Goal: Task Accomplishment & Management: Manage account settings

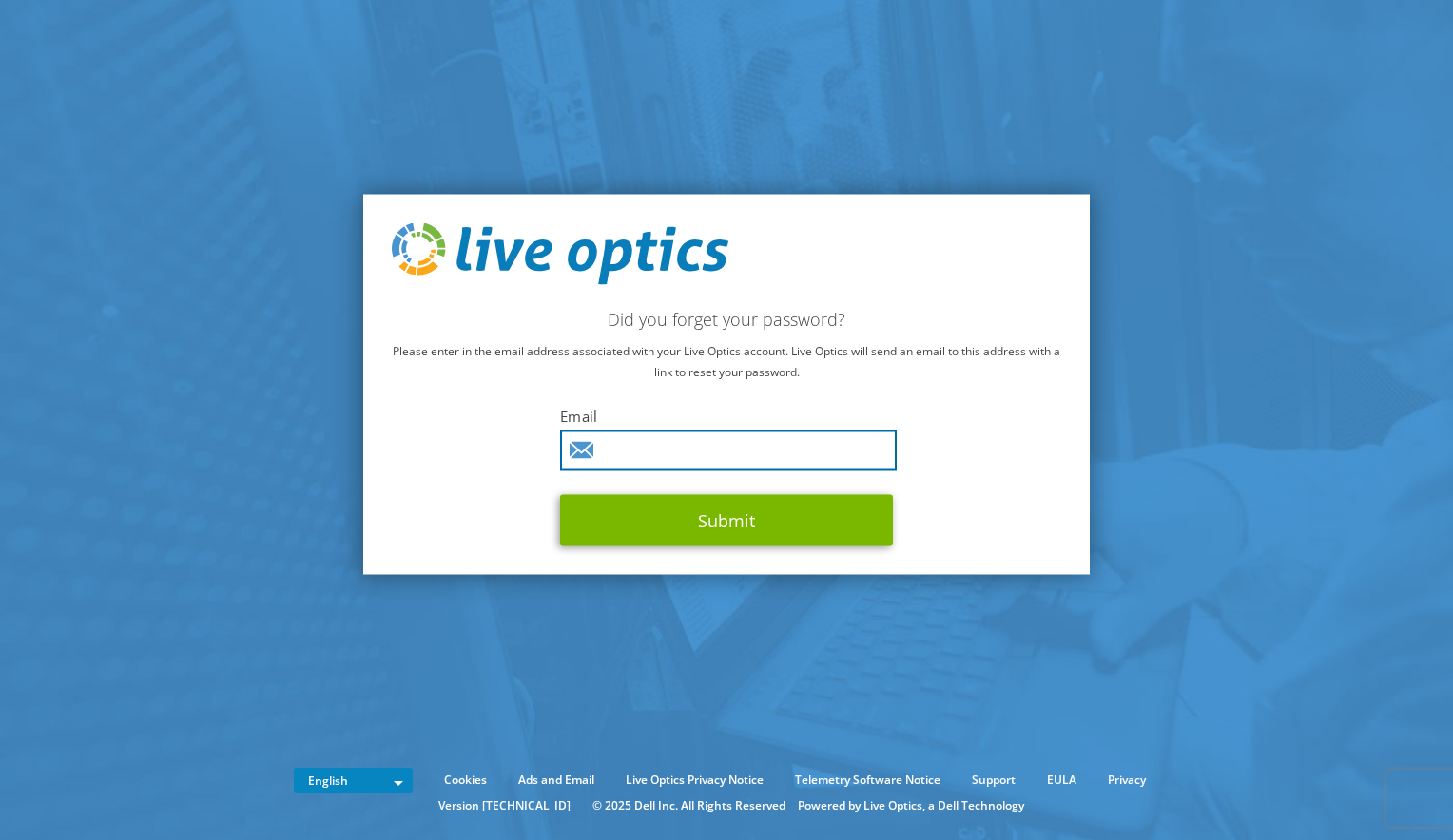
click at [597, 456] on input "text" at bounding box center [728, 451] width 337 height 41
type input "jakub.bittner@cgi.com"
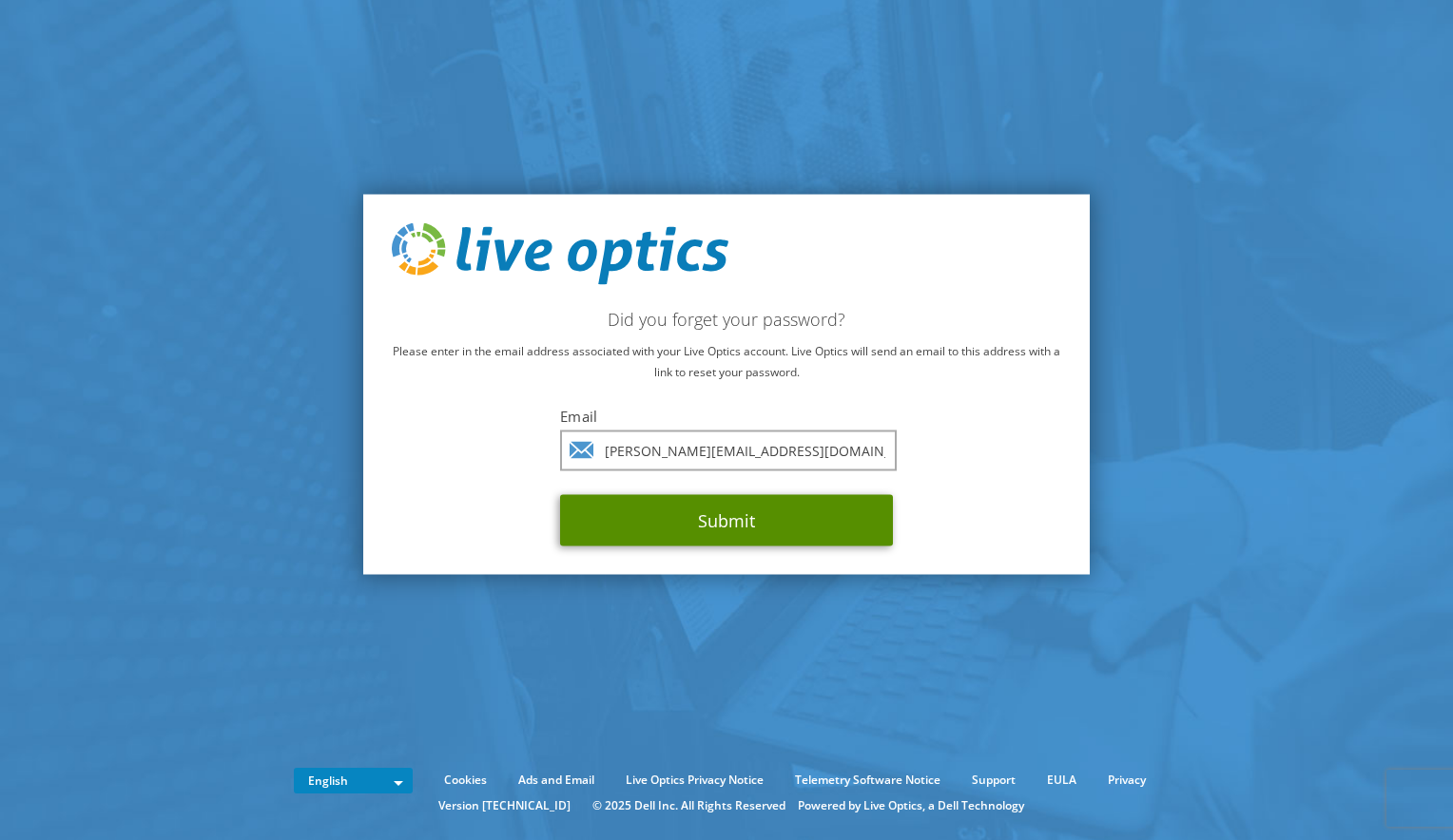
click at [724, 517] on button "Submit" at bounding box center [726, 520] width 333 height 51
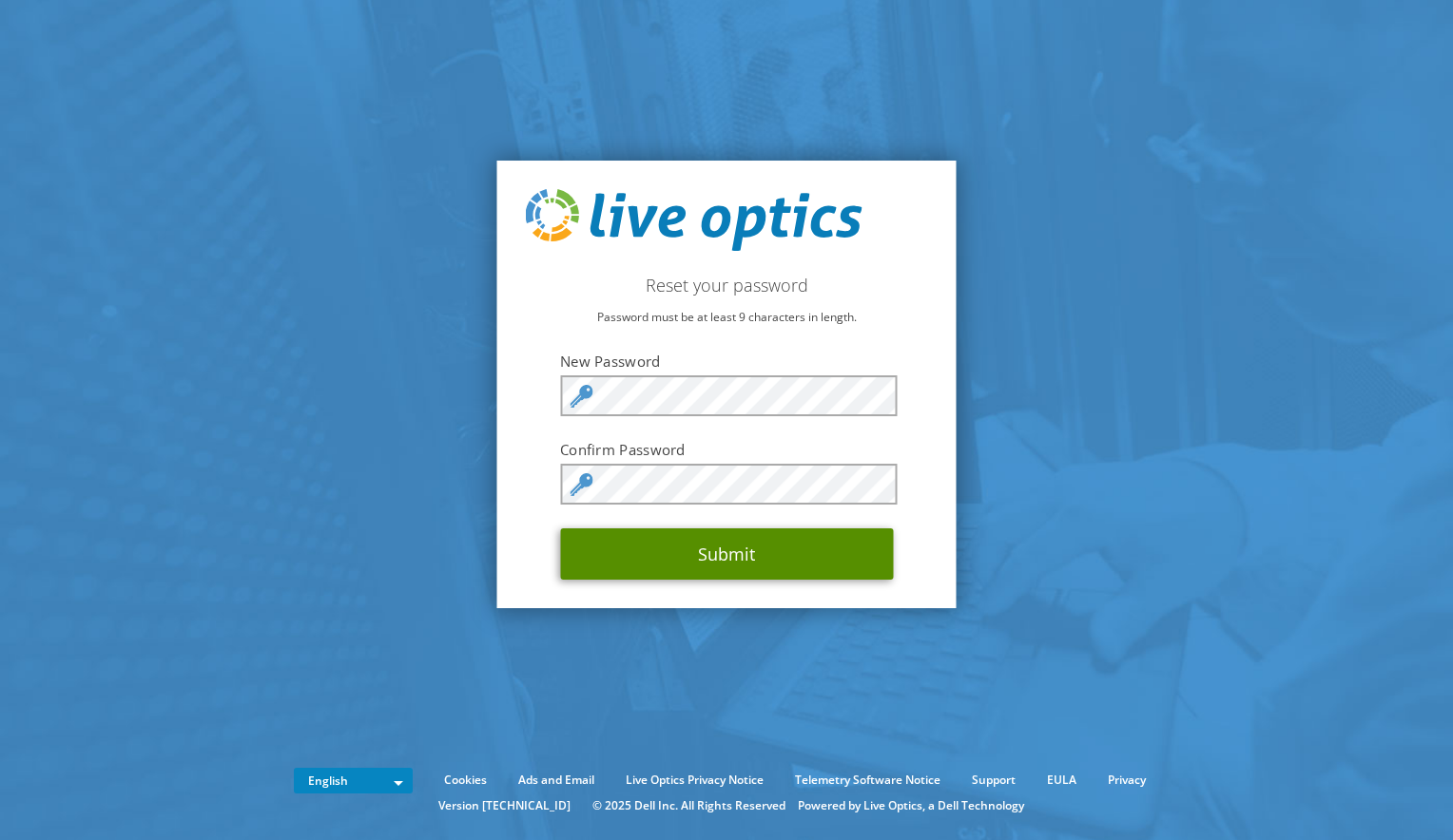
click at [616, 557] on button "Submit" at bounding box center [726, 554] width 333 height 51
click at [615, 557] on button "Submit" at bounding box center [726, 554] width 333 height 51
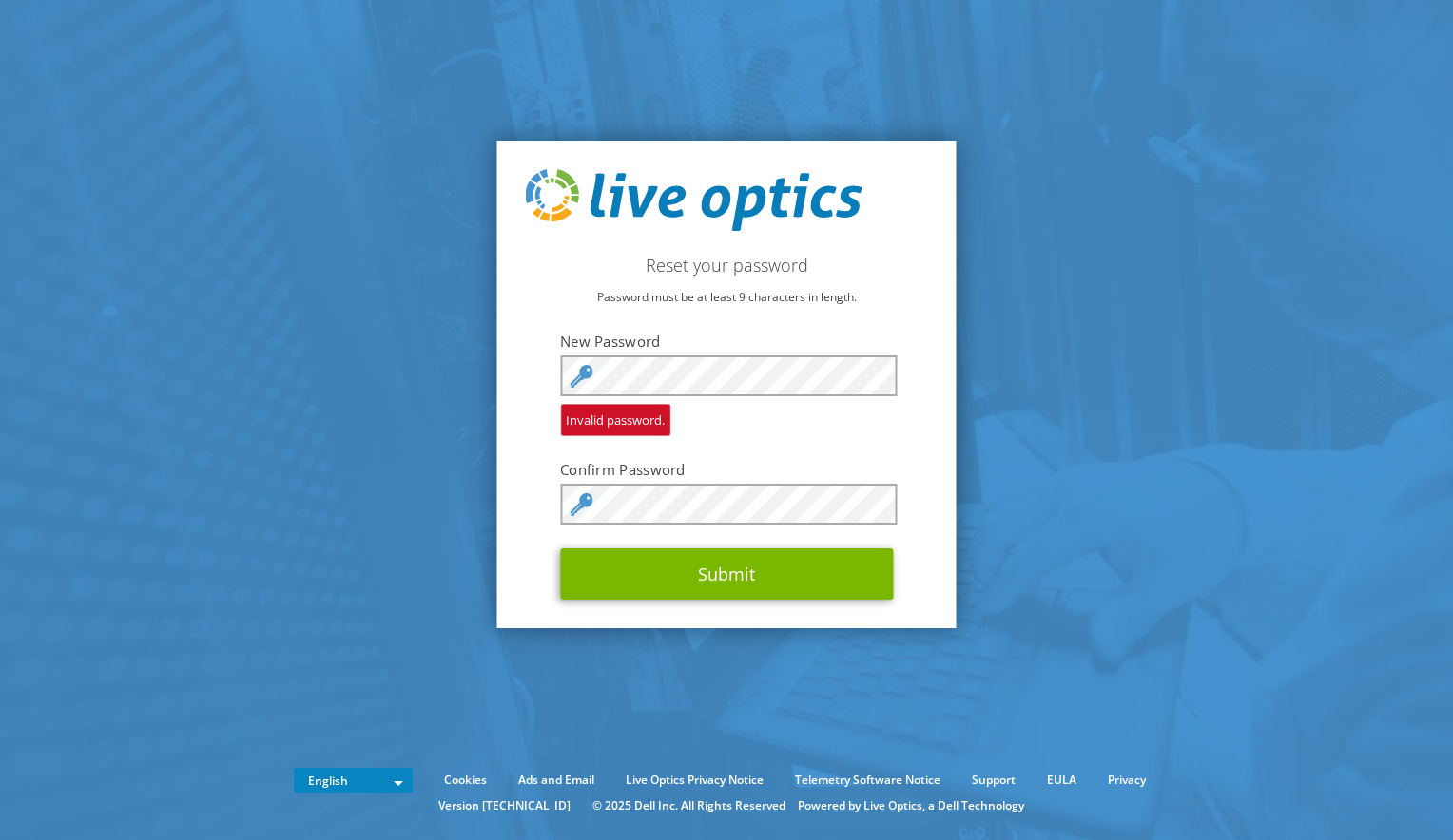
drag, startPoint x: 1039, startPoint y: 484, endPoint x: 939, endPoint y: 454, distance: 104.4
click at [1039, 485] on section "Reset your password Password must be at least 9 characters in length. New Passw…" at bounding box center [726, 384] width 1453 height 769
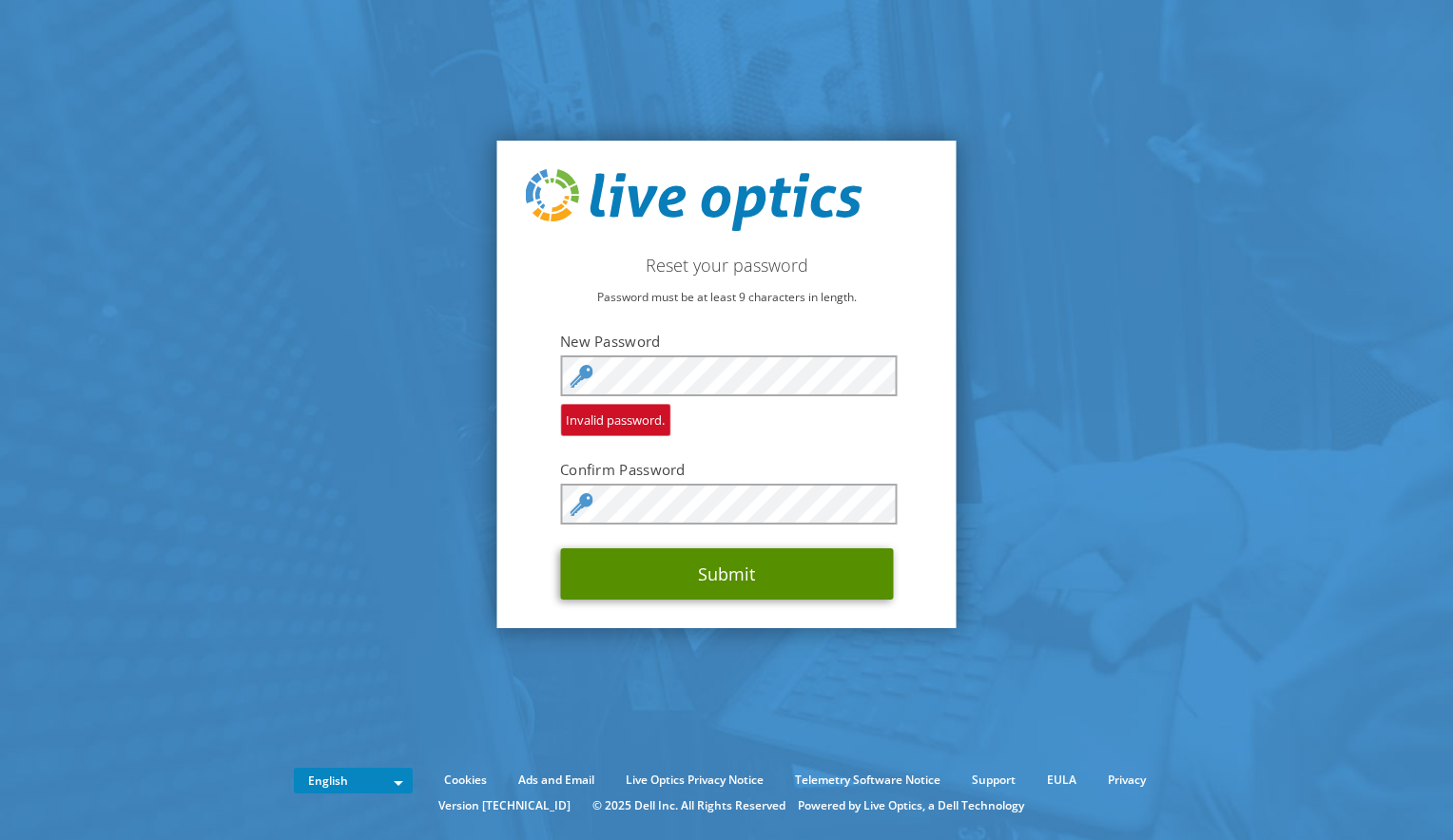
click at [614, 578] on button "Submit" at bounding box center [726, 574] width 333 height 51
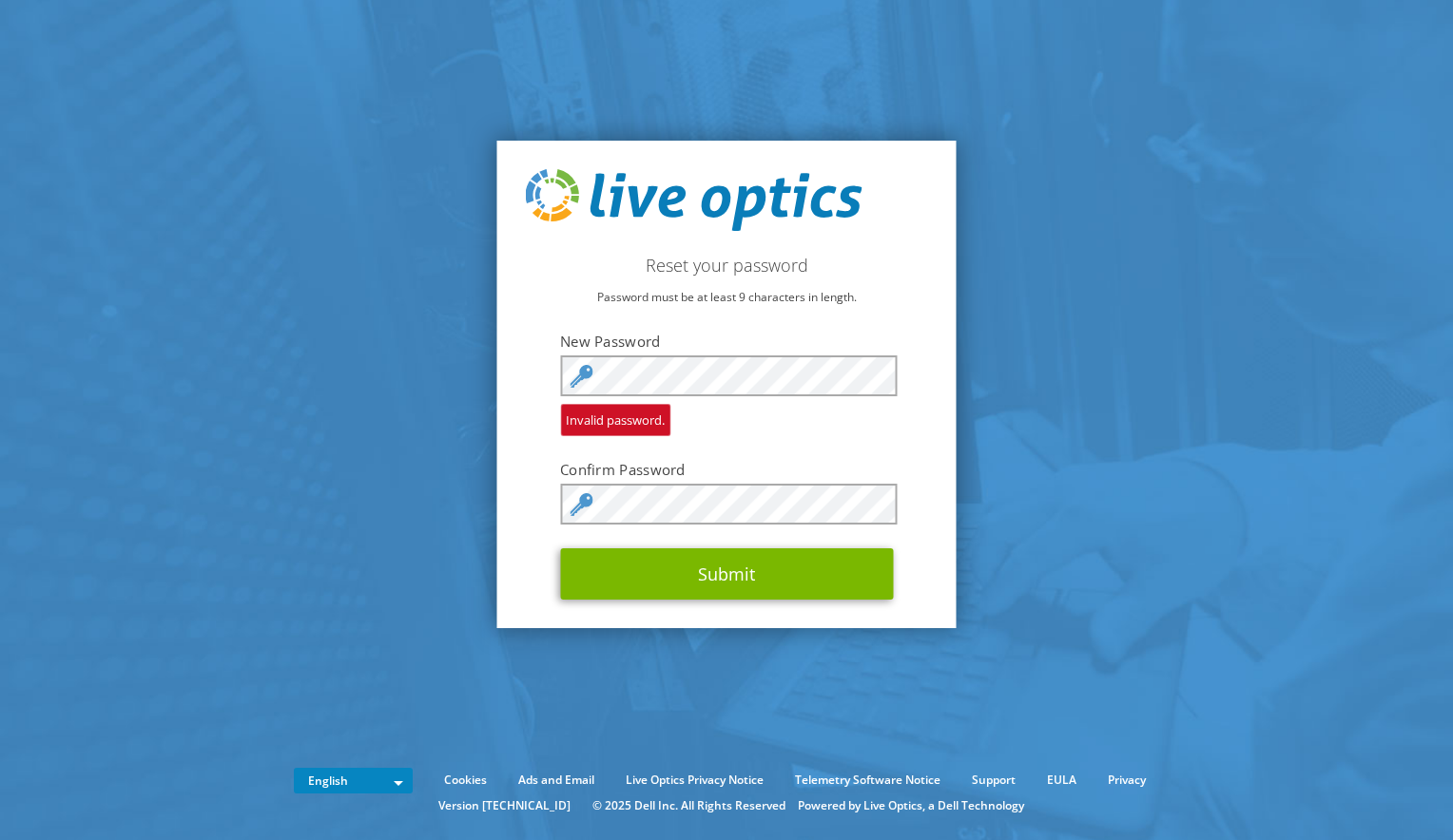
click at [1092, 485] on section "Reset your password Password must be at least 9 characters in length. New Passw…" at bounding box center [726, 384] width 1453 height 769
click at [1003, 432] on section "Reset your password Password must be at least 9 characters in length. New Passw…" at bounding box center [726, 384] width 1453 height 769
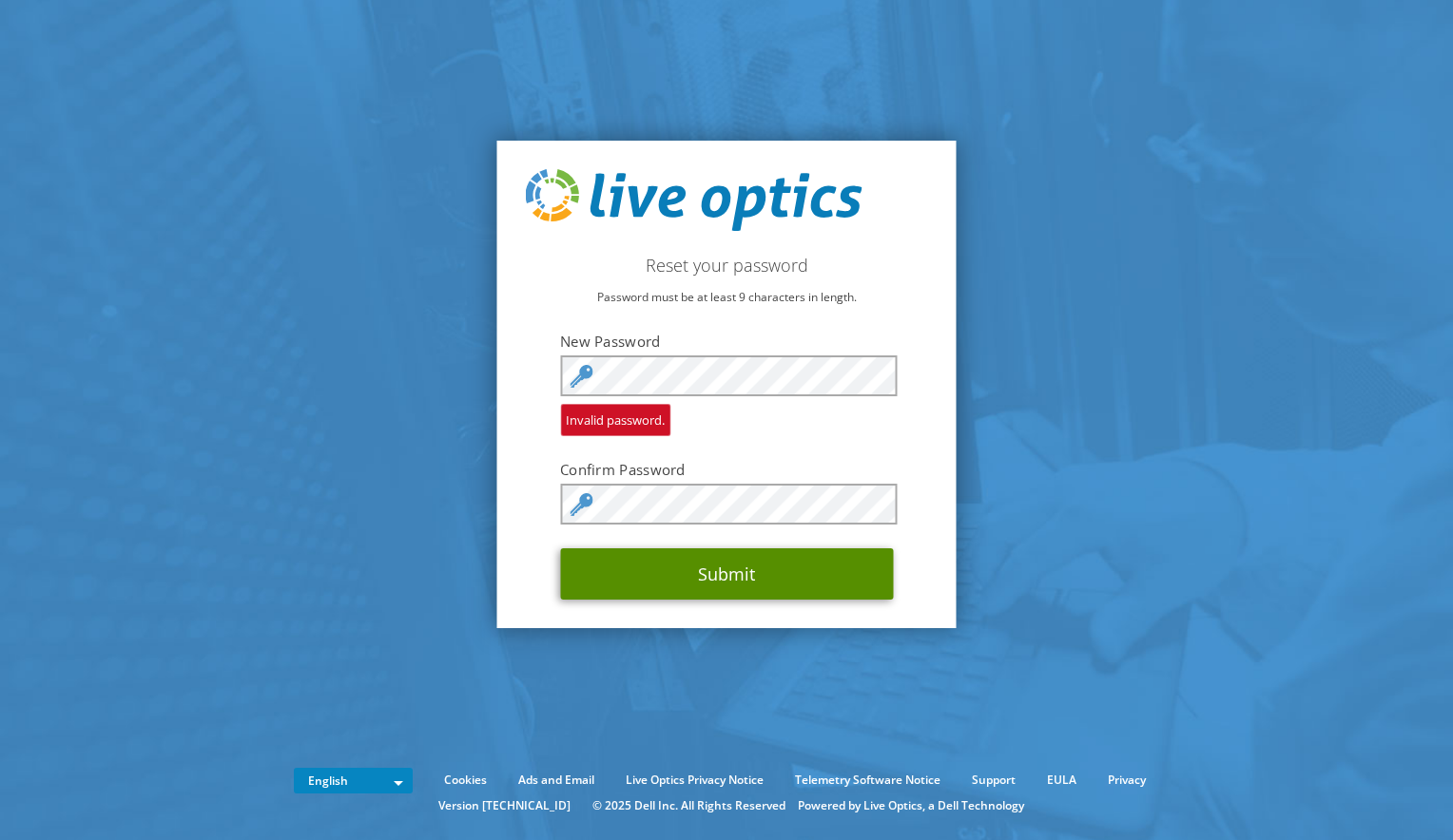
click at [825, 581] on button "Submit" at bounding box center [726, 574] width 333 height 51
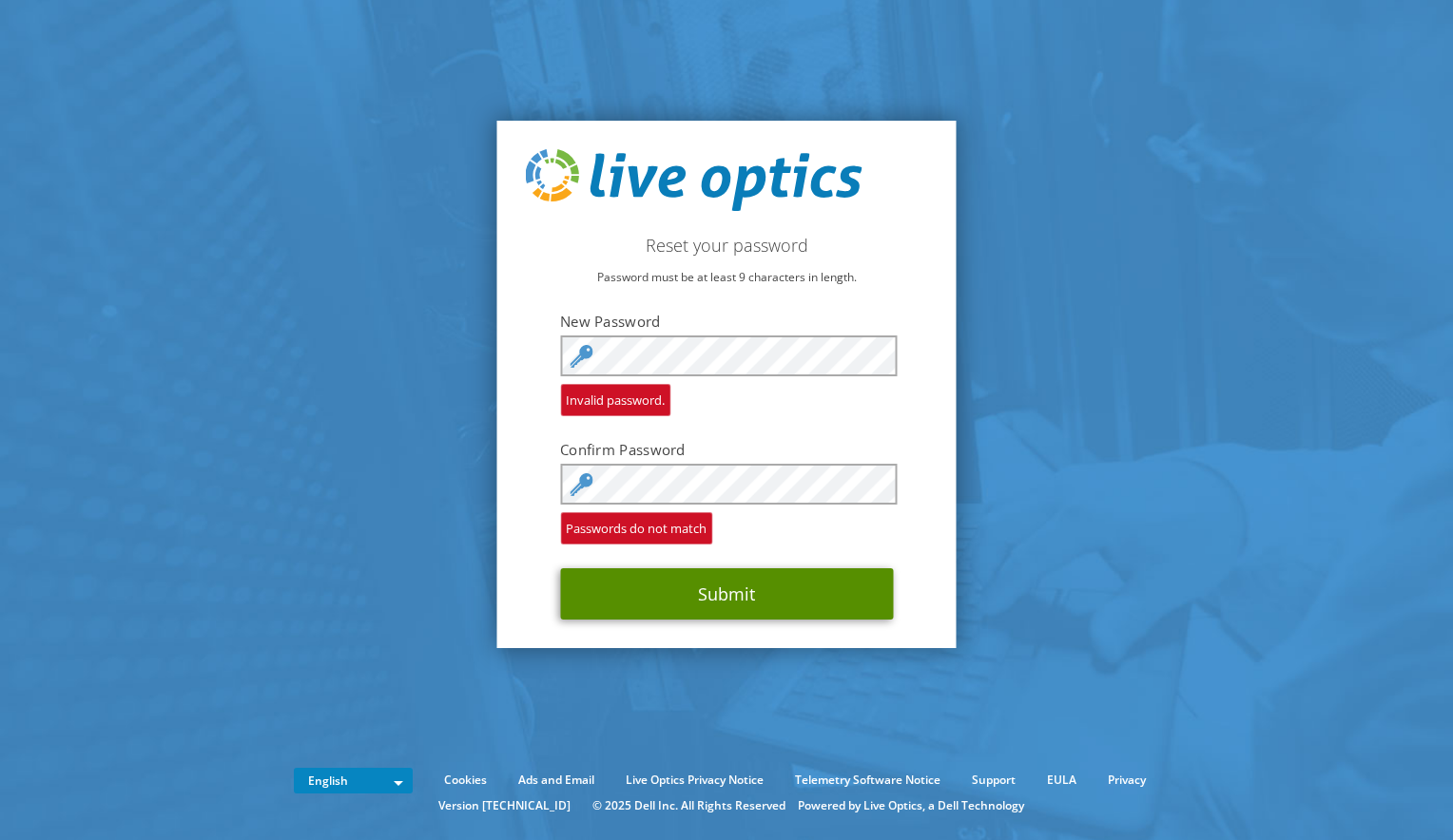
click at [611, 605] on button "Submit" at bounding box center [726, 593] width 333 height 51
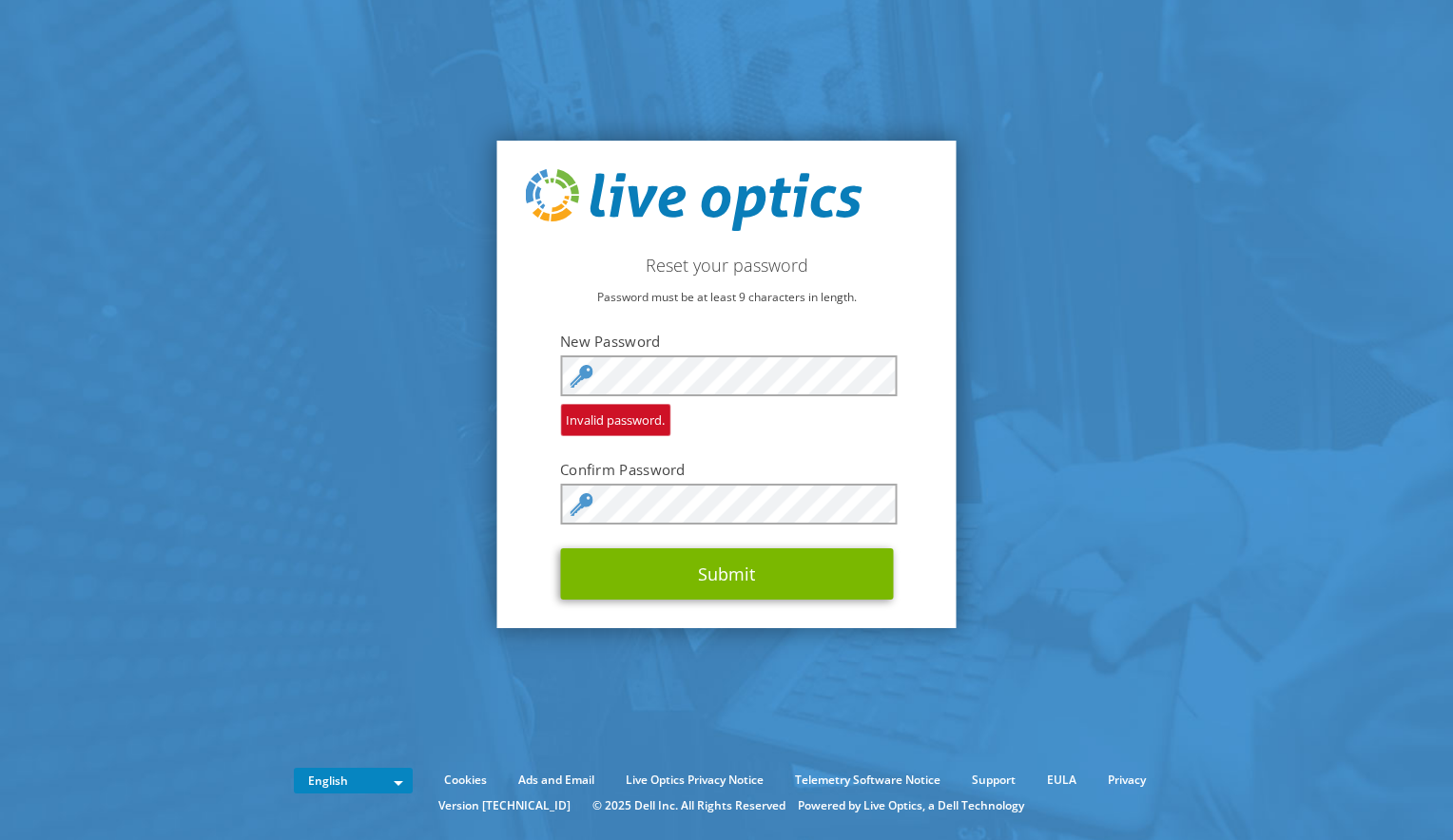
click at [1109, 483] on section "Reset your password Password must be at least 9 characters in length. New Passw…" at bounding box center [726, 384] width 1453 height 769
click at [375, 380] on section "Reset your password Password must be at least 9 characters in length. New Passw…" at bounding box center [726, 384] width 1453 height 769
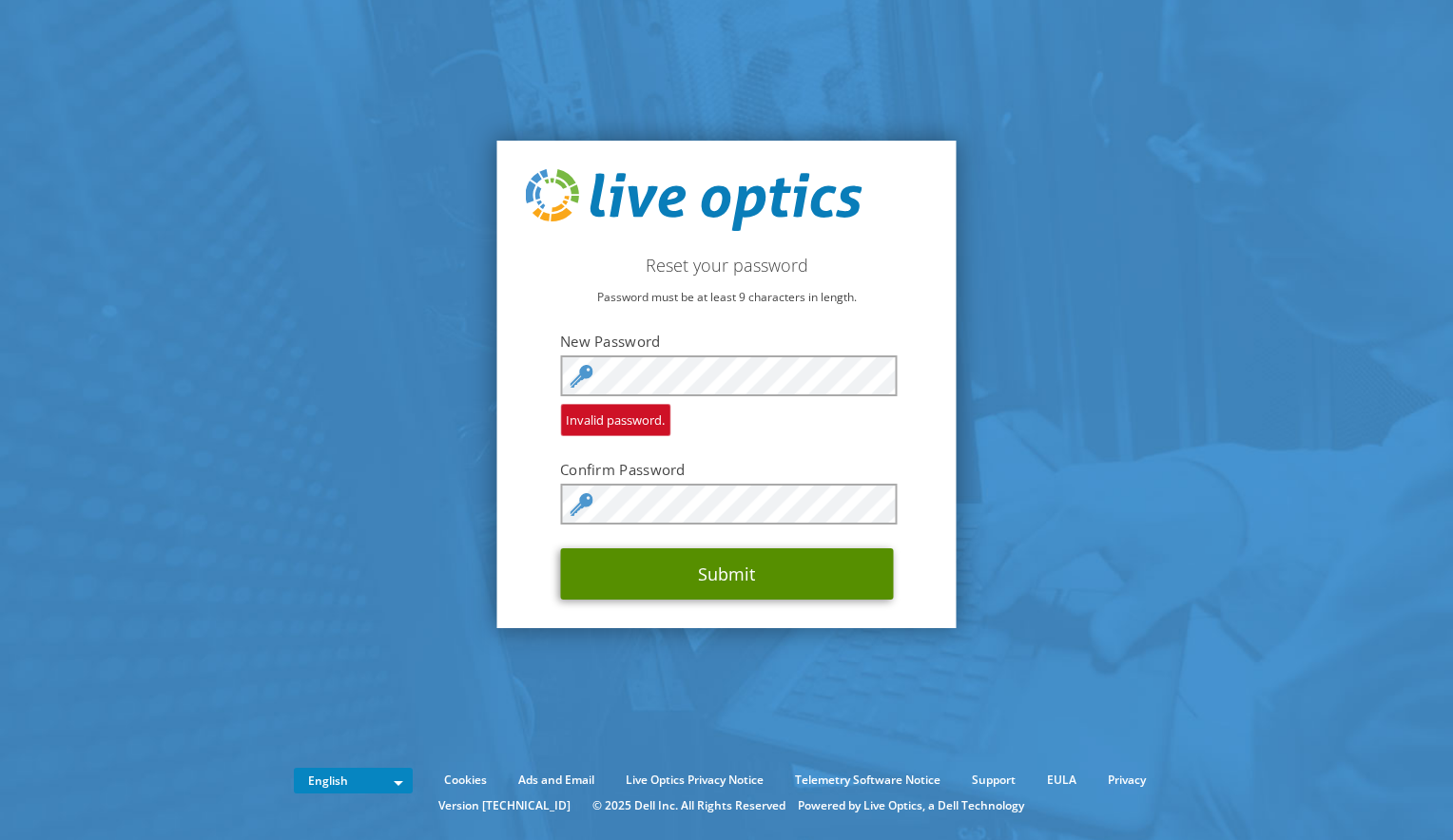
click at [656, 562] on button "Submit" at bounding box center [726, 574] width 333 height 51
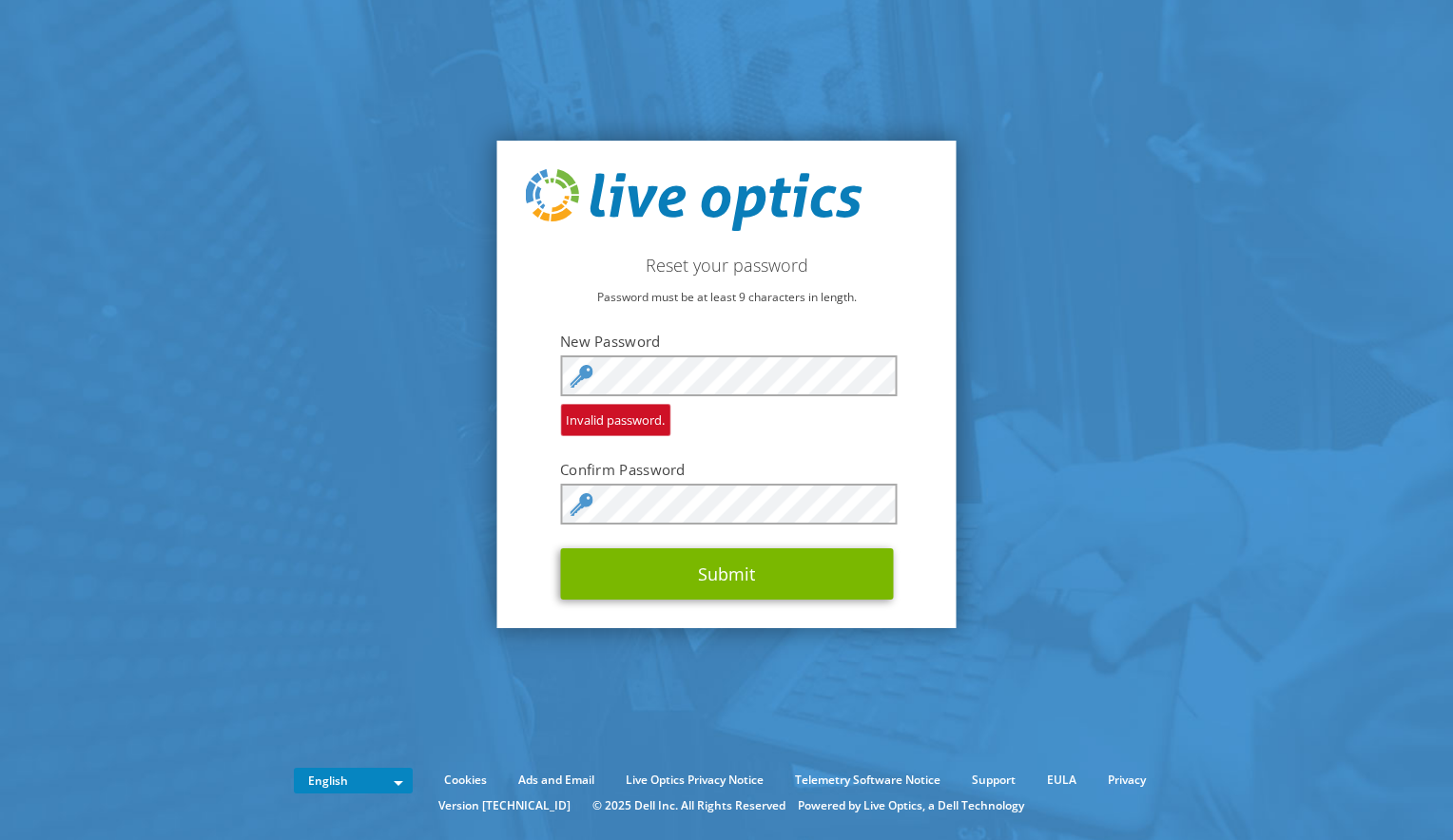
click at [1090, 485] on section "Reset your password Password must be at least 9 characters in length. New Passw…" at bounding box center [726, 384] width 1453 height 769
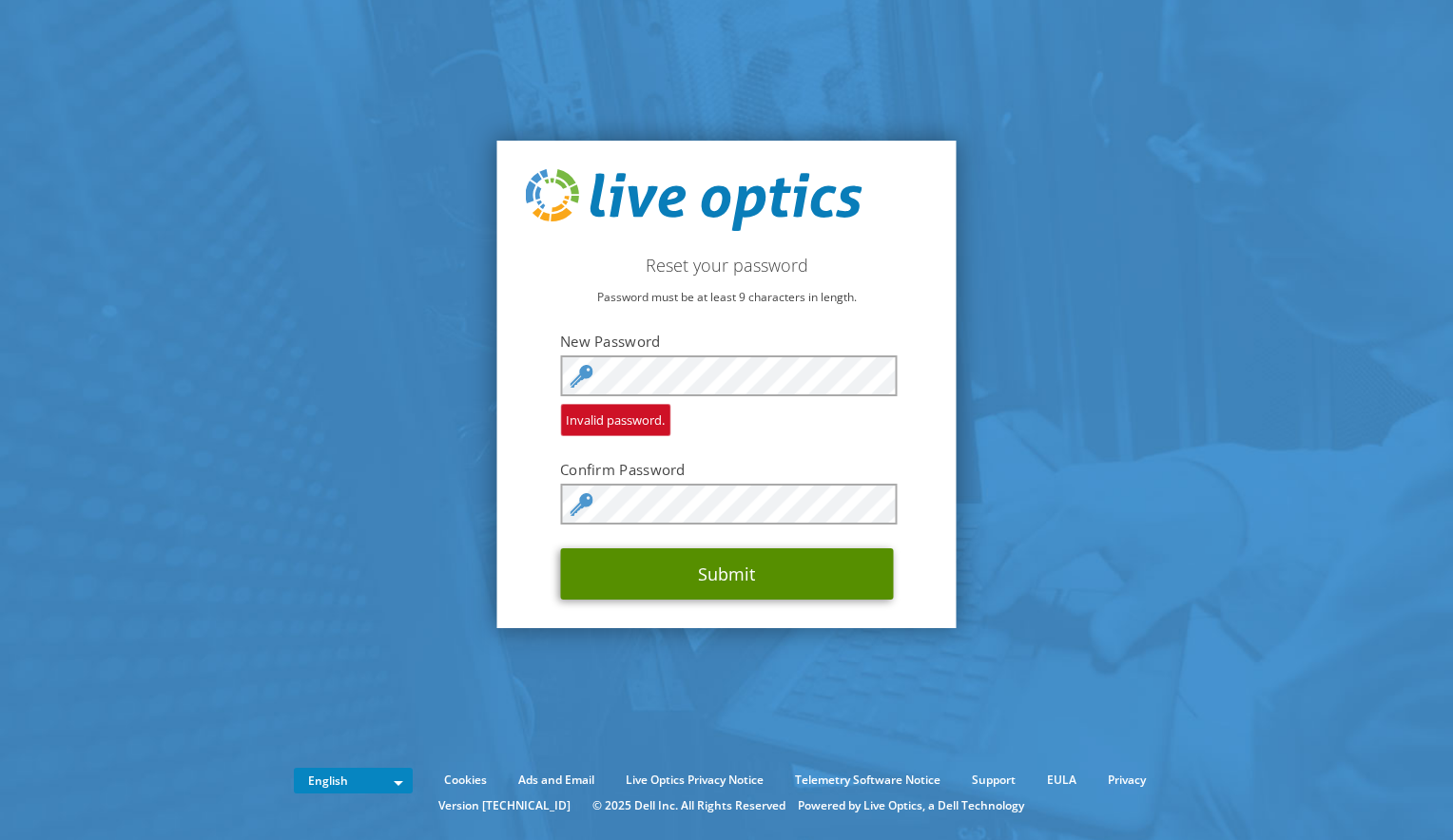
click at [620, 565] on button "Submit" at bounding box center [726, 574] width 333 height 51
